Goal: Check status: Check status

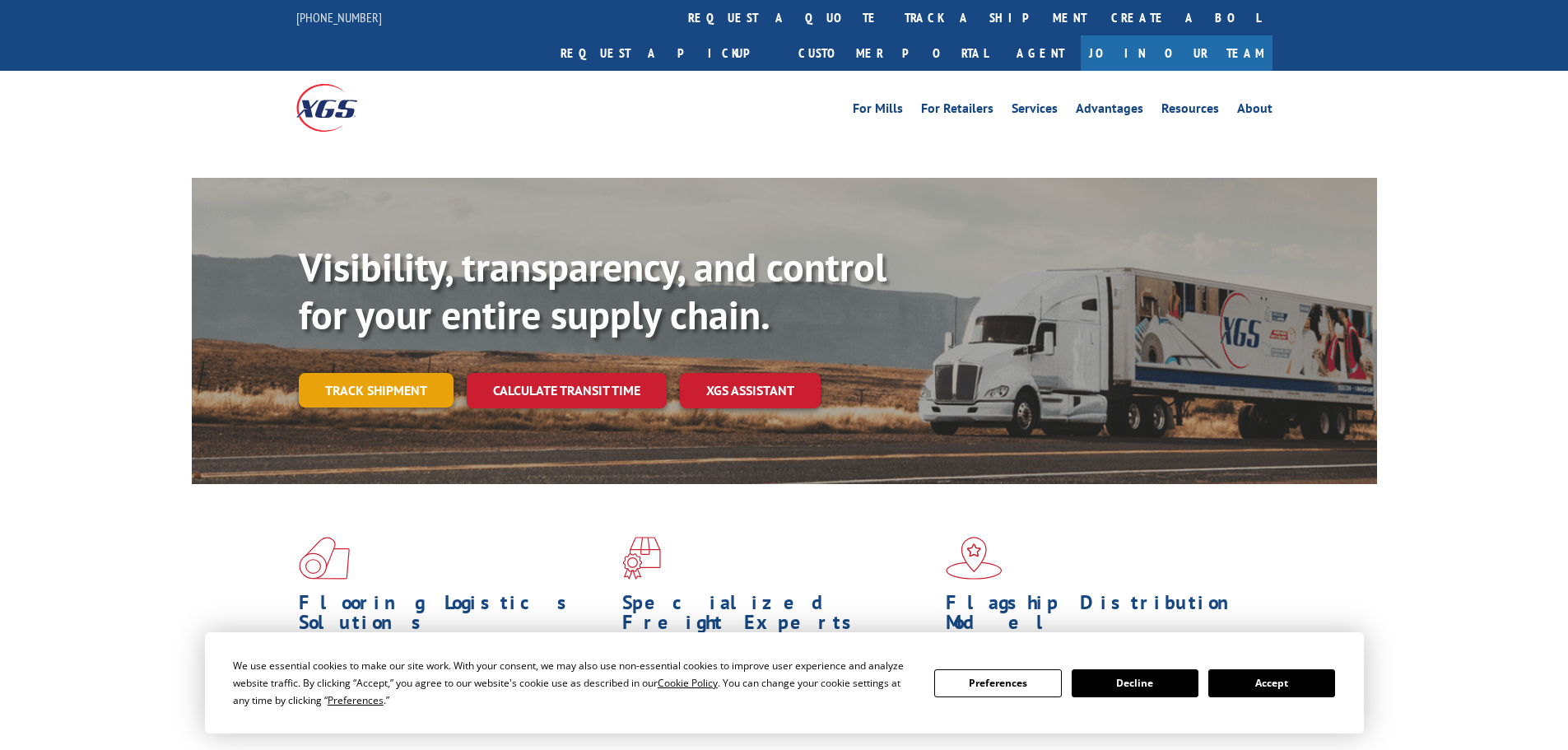
click at [396, 373] on link "Track shipment" at bounding box center [376, 390] width 155 height 35
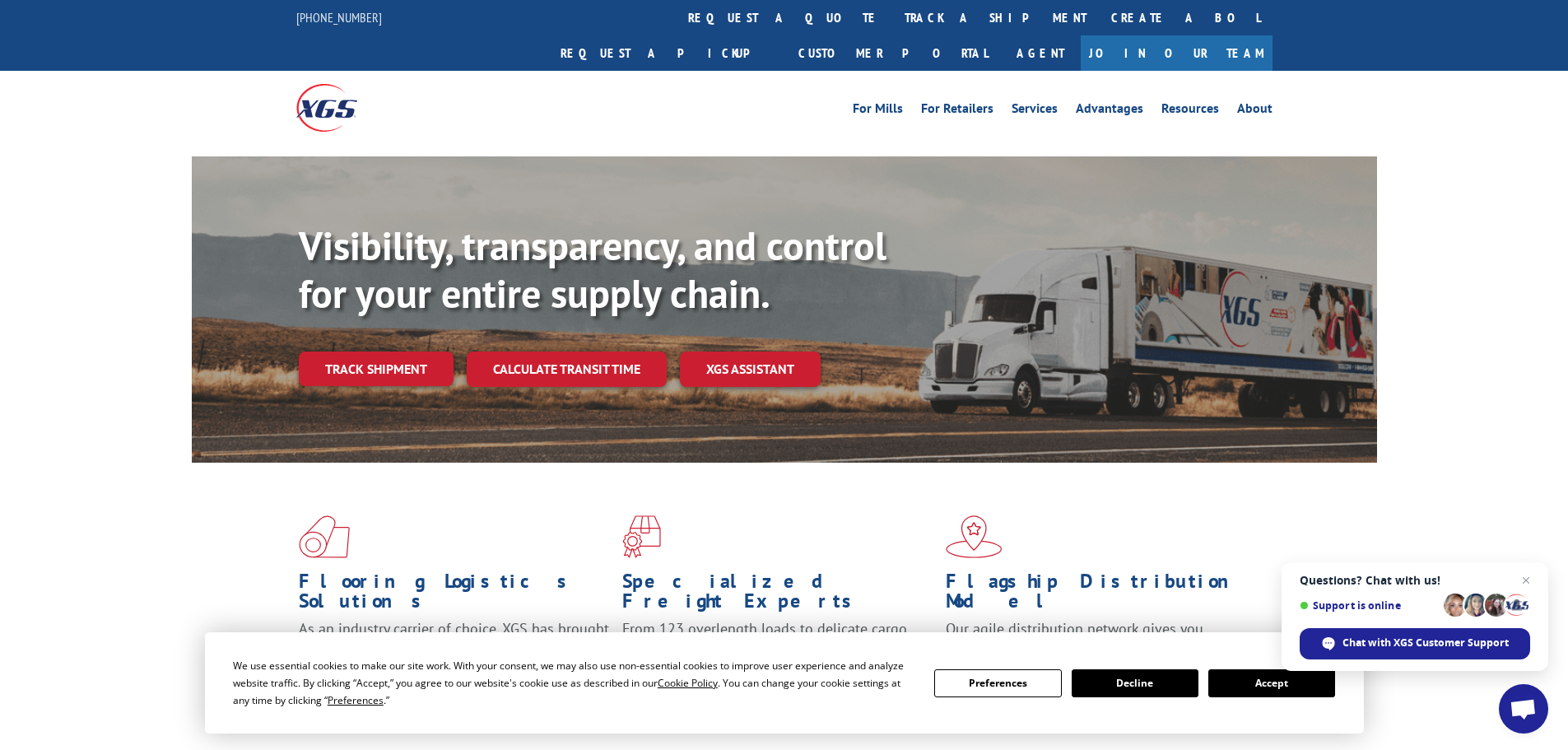
click at [1268, 686] on button "Accept" at bounding box center [1272, 683] width 127 height 28
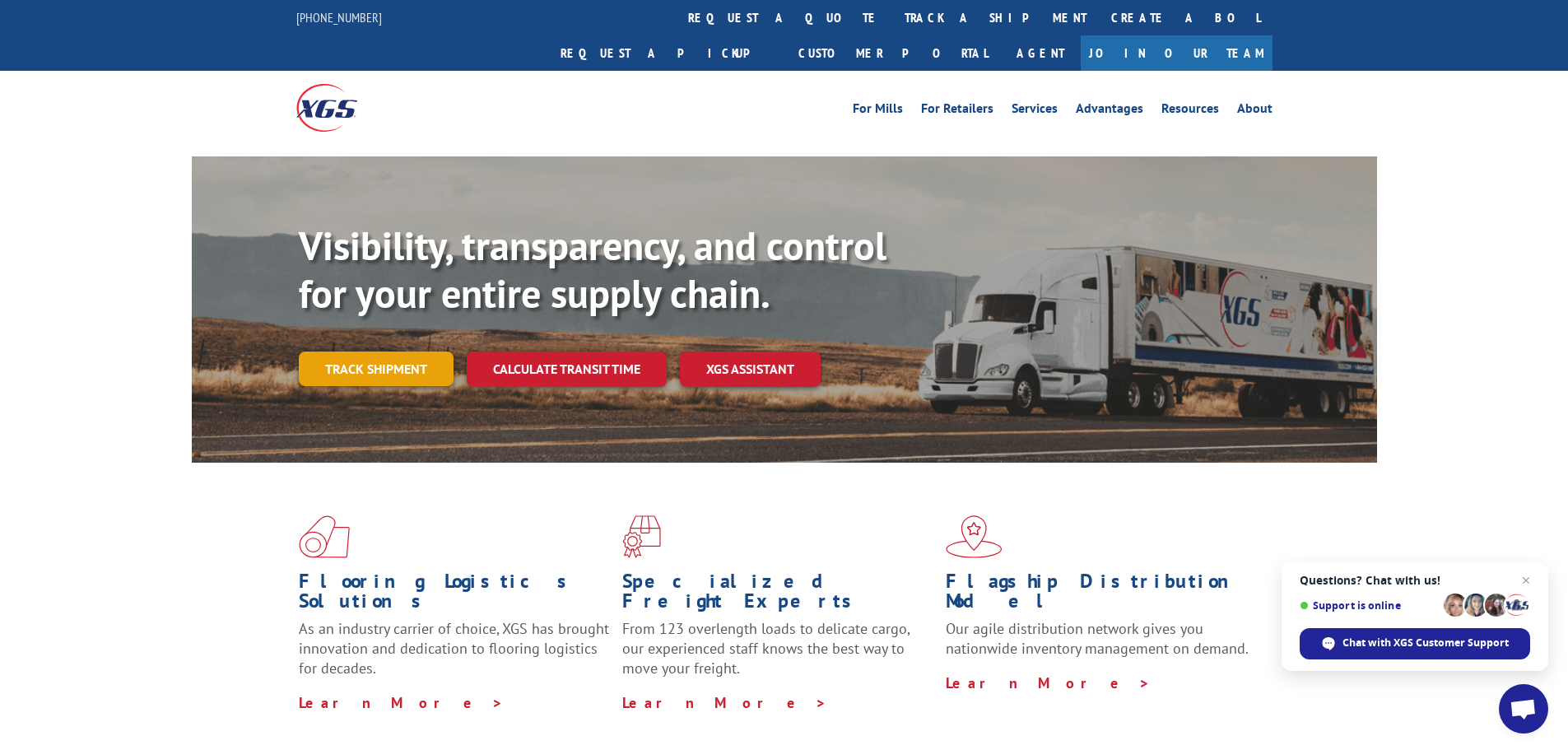
click at [383, 352] on link "Track shipment" at bounding box center [376, 369] width 155 height 35
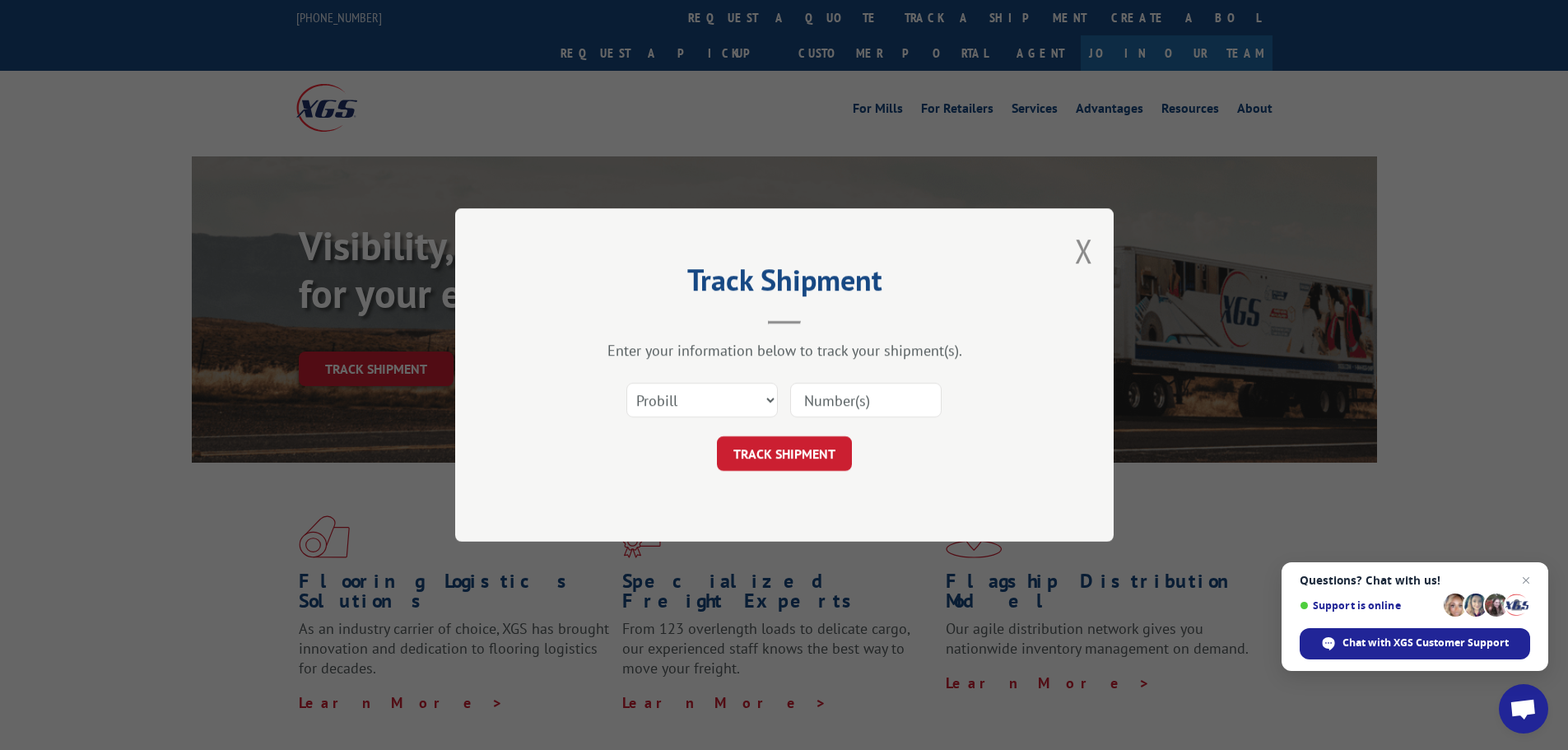
click at [813, 400] on input at bounding box center [865, 400] width 151 height 35
paste input "49505271"
type input "49505271"
click at [767, 398] on select "Select category... Probill BOL PO" at bounding box center [702, 400] width 151 height 35
select select "po"
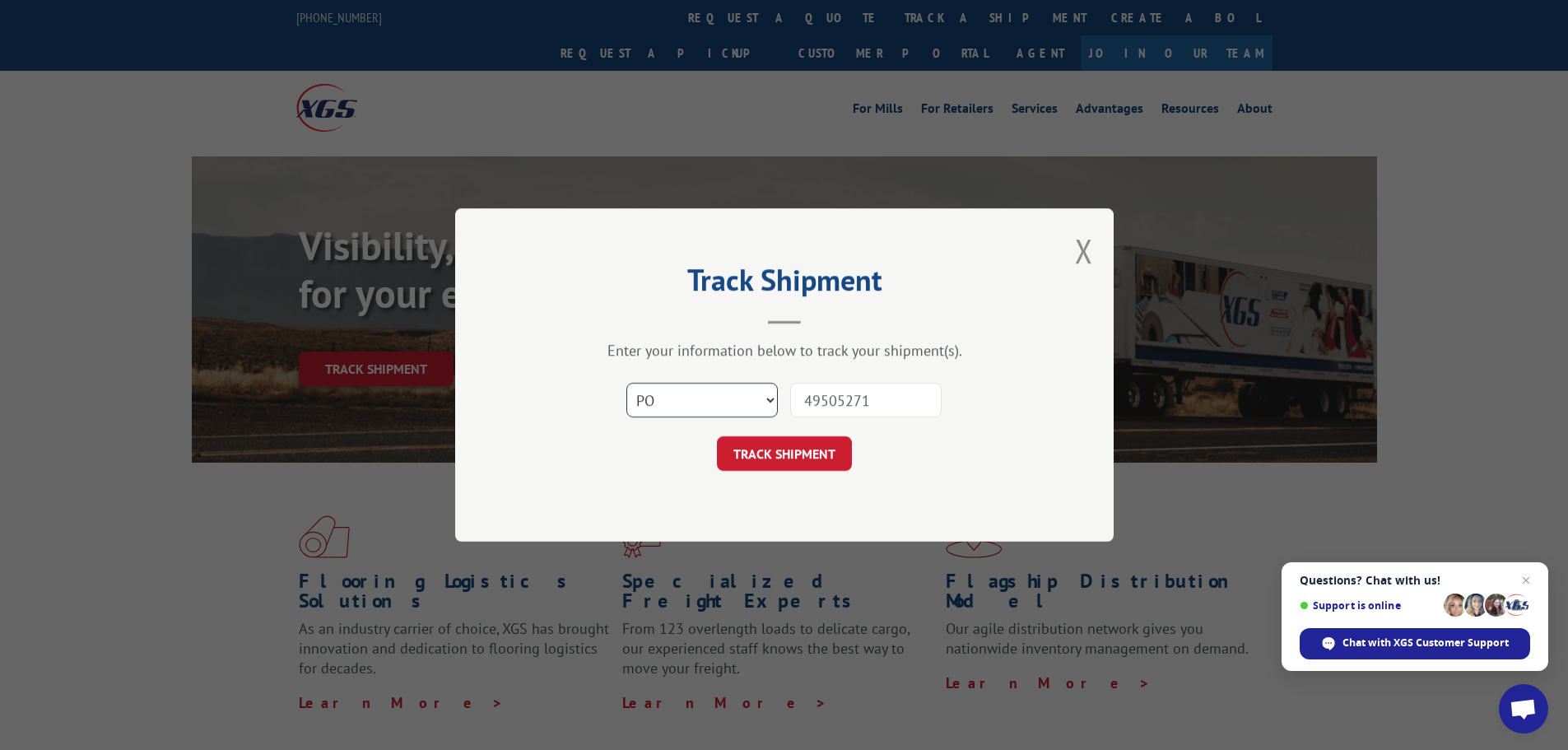
click at [627, 383] on select "Select category... Probill BOL PO" at bounding box center [702, 400] width 151 height 35
click at [797, 444] on button "TRACK SHIPMENT" at bounding box center [784, 453] width 135 height 35
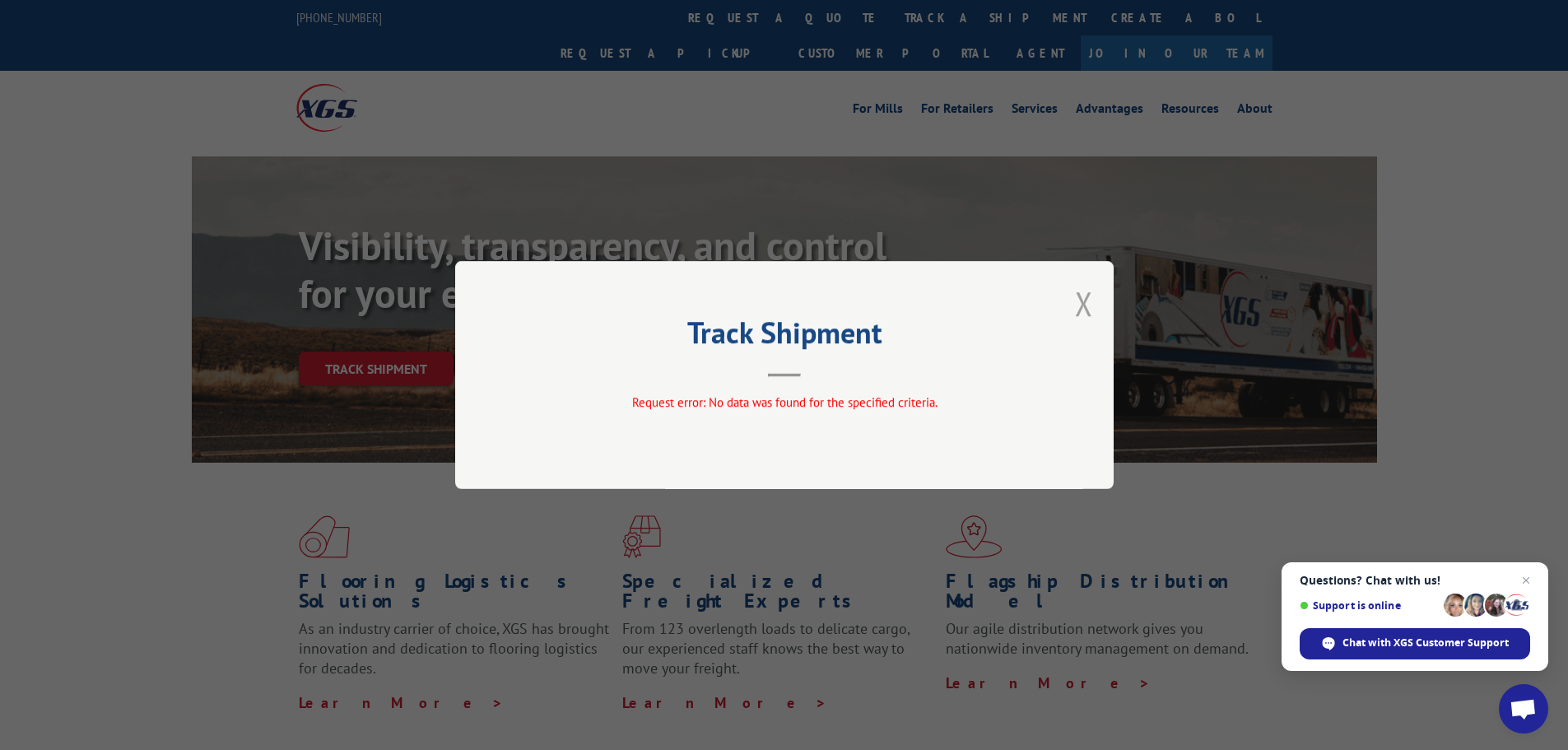
click at [1083, 302] on button "Close modal" at bounding box center [1084, 304] width 18 height 44
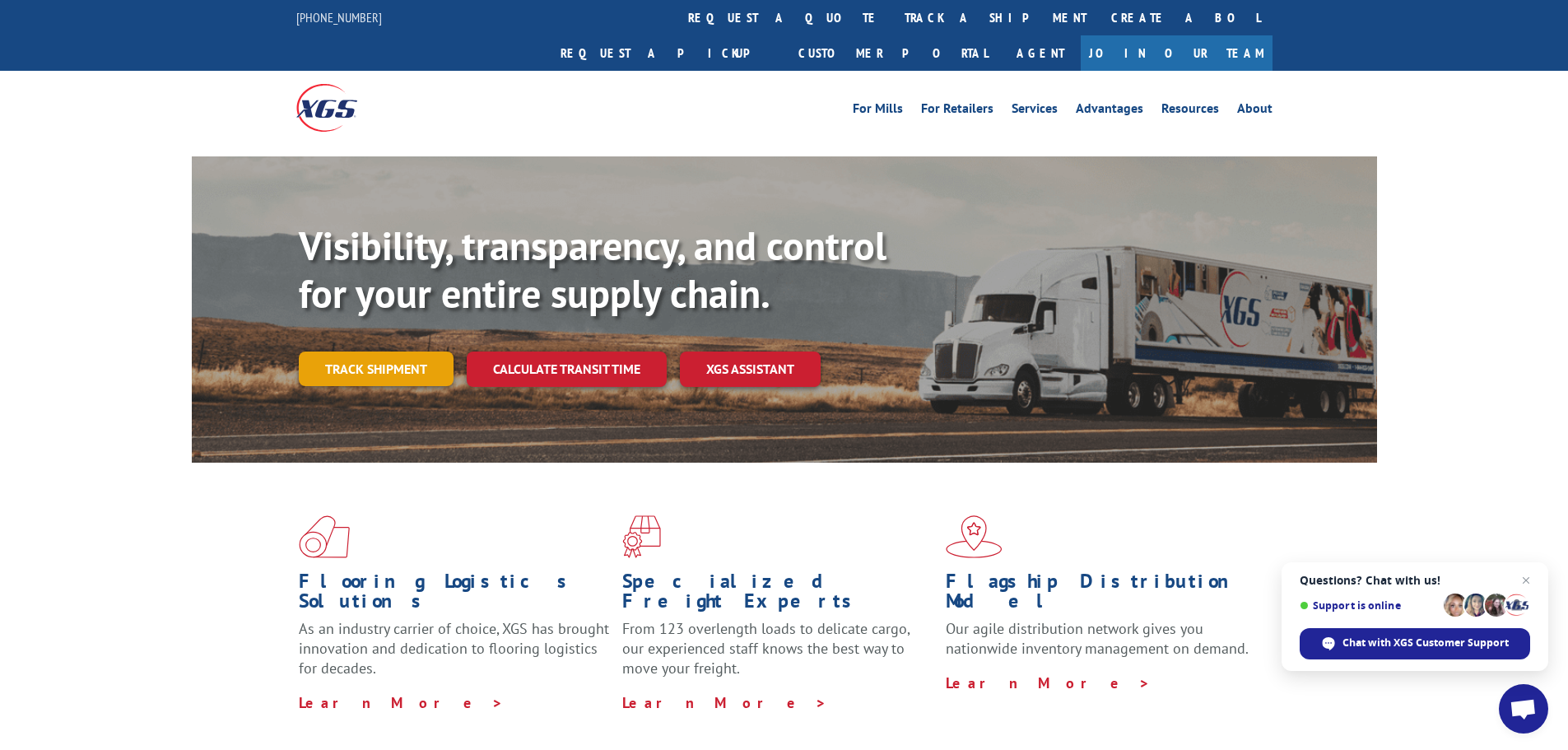
click at [394, 352] on link "Track shipment" at bounding box center [376, 369] width 155 height 35
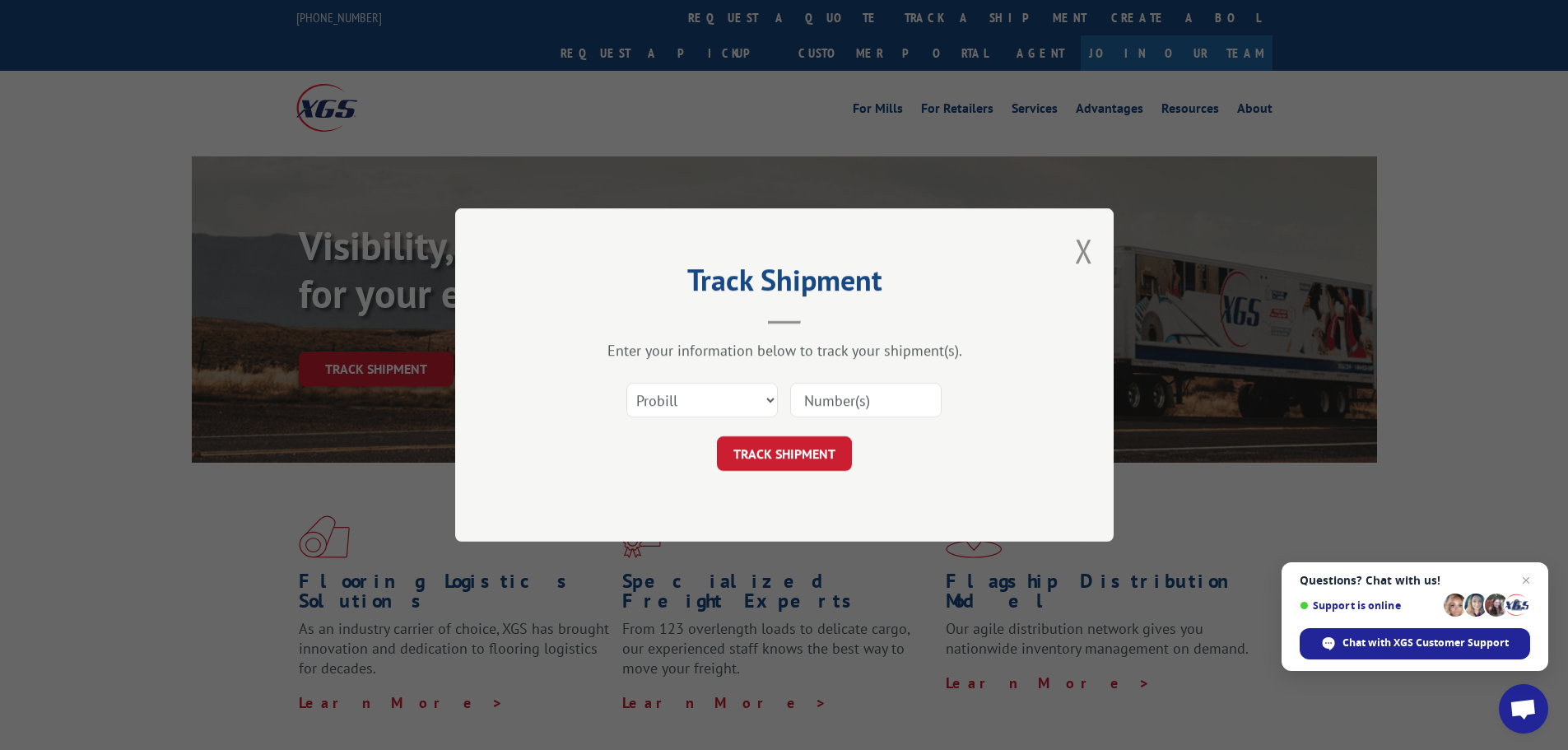
click at [827, 390] on input at bounding box center [865, 400] width 151 height 35
paste input "17229504"
type input "17229504"
click at [771, 454] on button "TRACK SHIPMENT" at bounding box center [784, 453] width 135 height 35
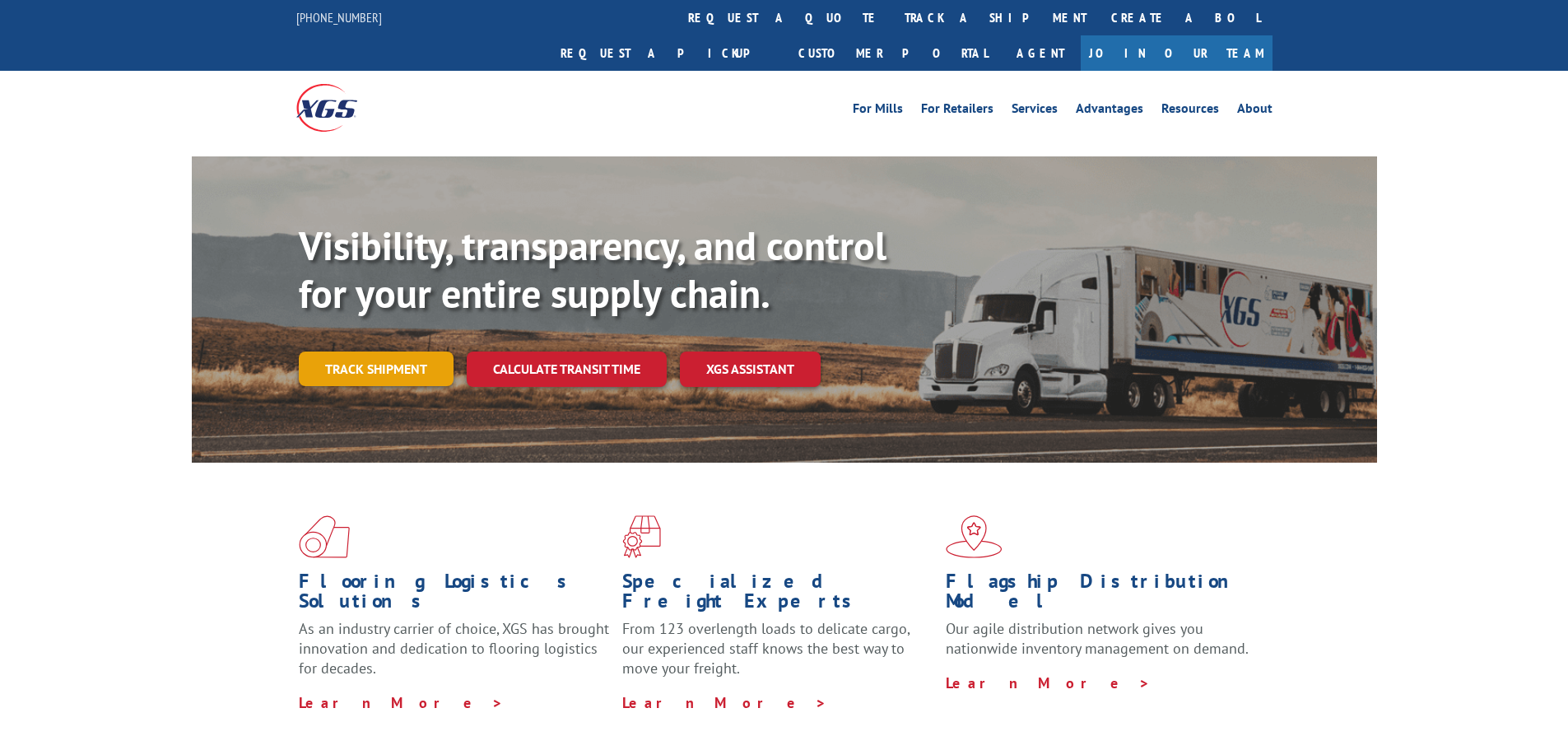
click at [368, 352] on link "Track shipment" at bounding box center [376, 369] width 155 height 35
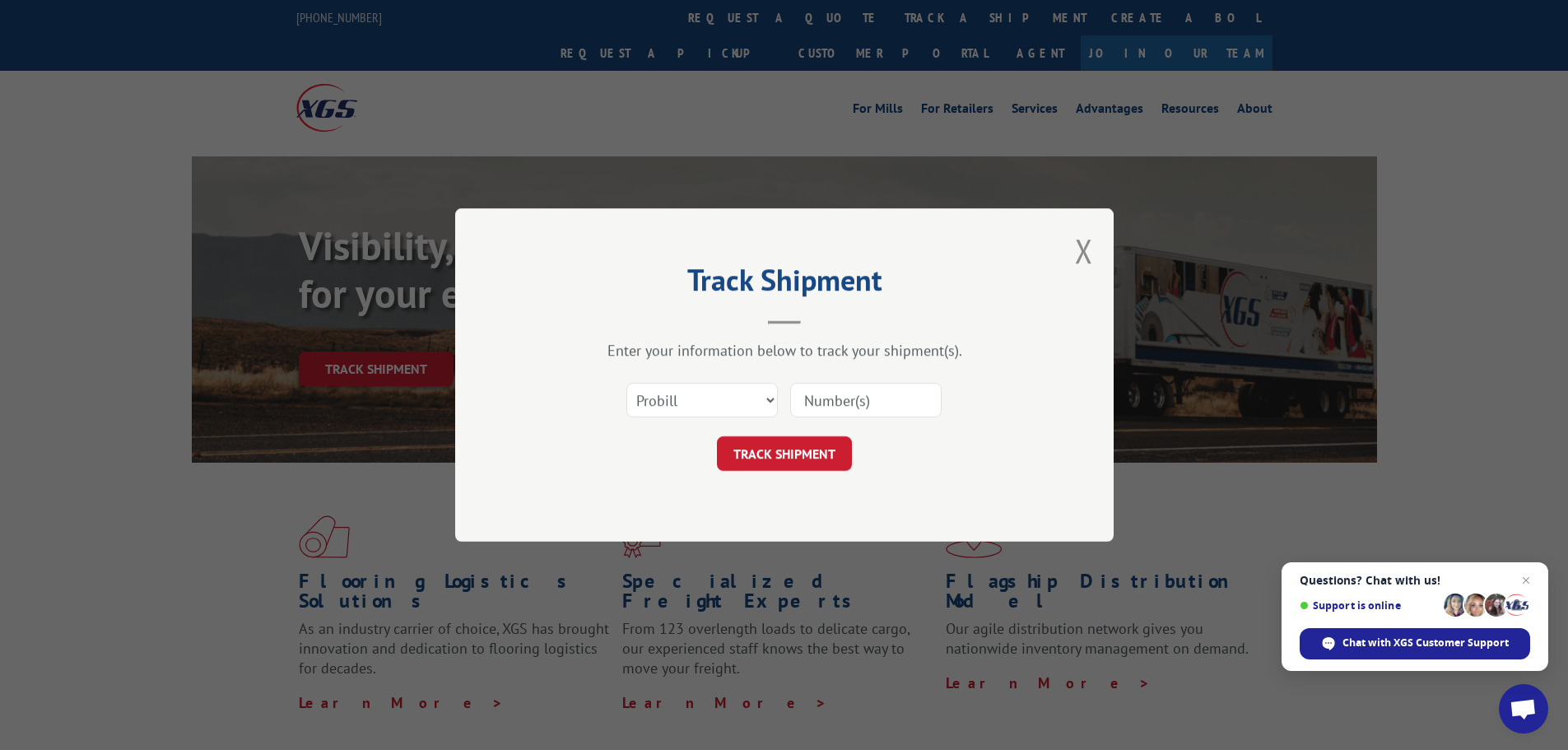
click at [820, 395] on input at bounding box center [865, 400] width 151 height 35
paste input "17229634"
type input "17229634"
click at [774, 447] on button "TRACK SHIPMENT" at bounding box center [784, 453] width 135 height 35
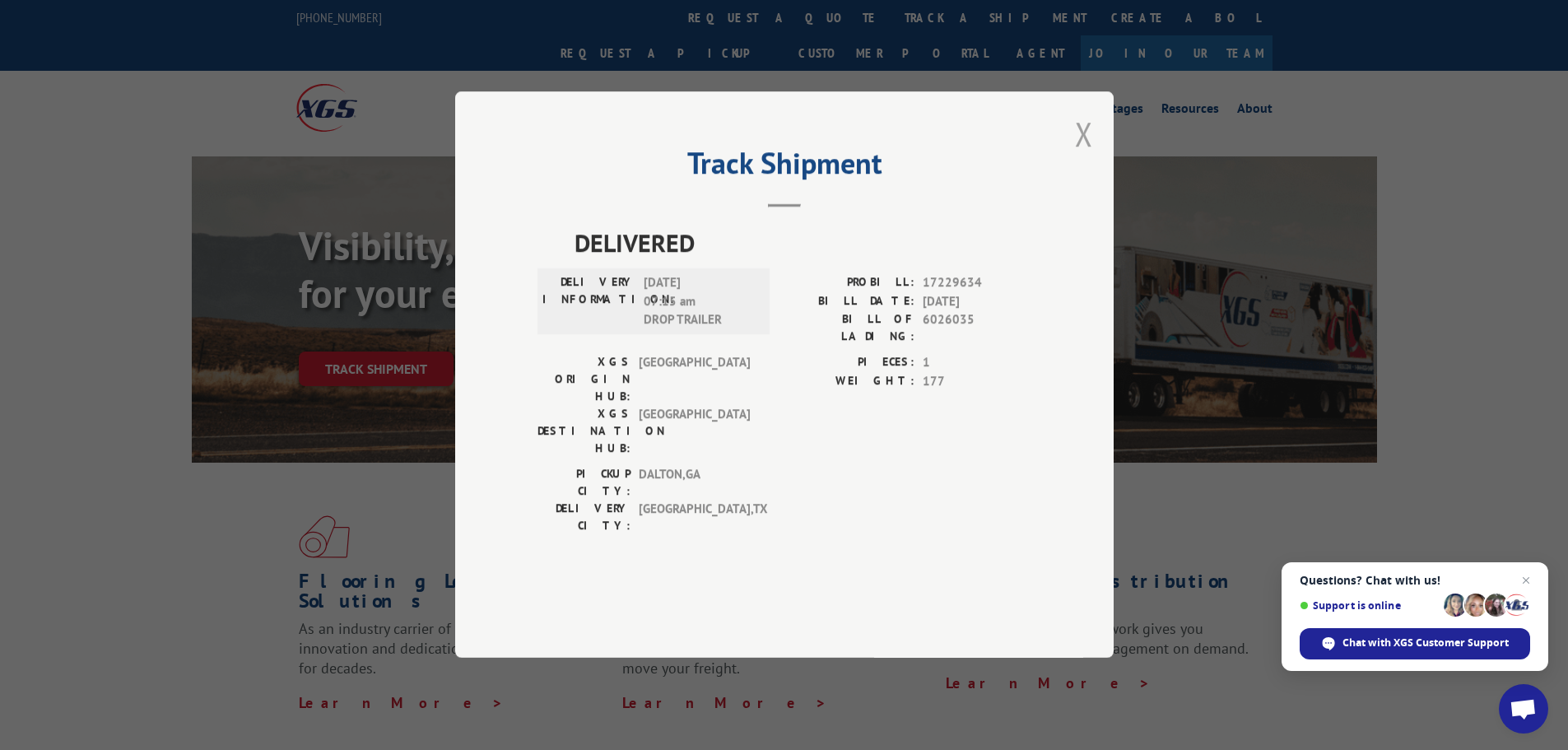
click at [1085, 156] on button "Close modal" at bounding box center [1084, 134] width 18 height 44
